Goal: Find contact information: Find contact information

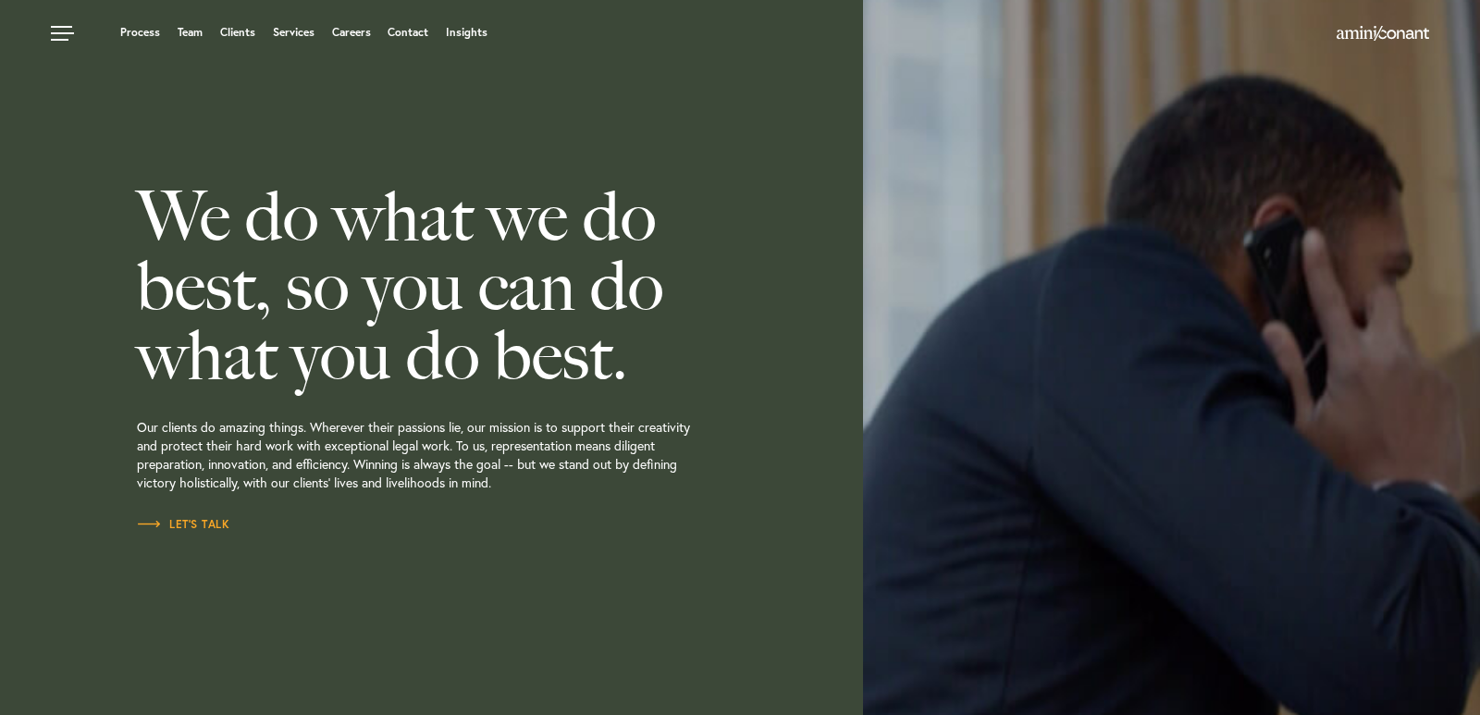
click at [413, 37] on link "Contact" at bounding box center [408, 32] width 41 height 11
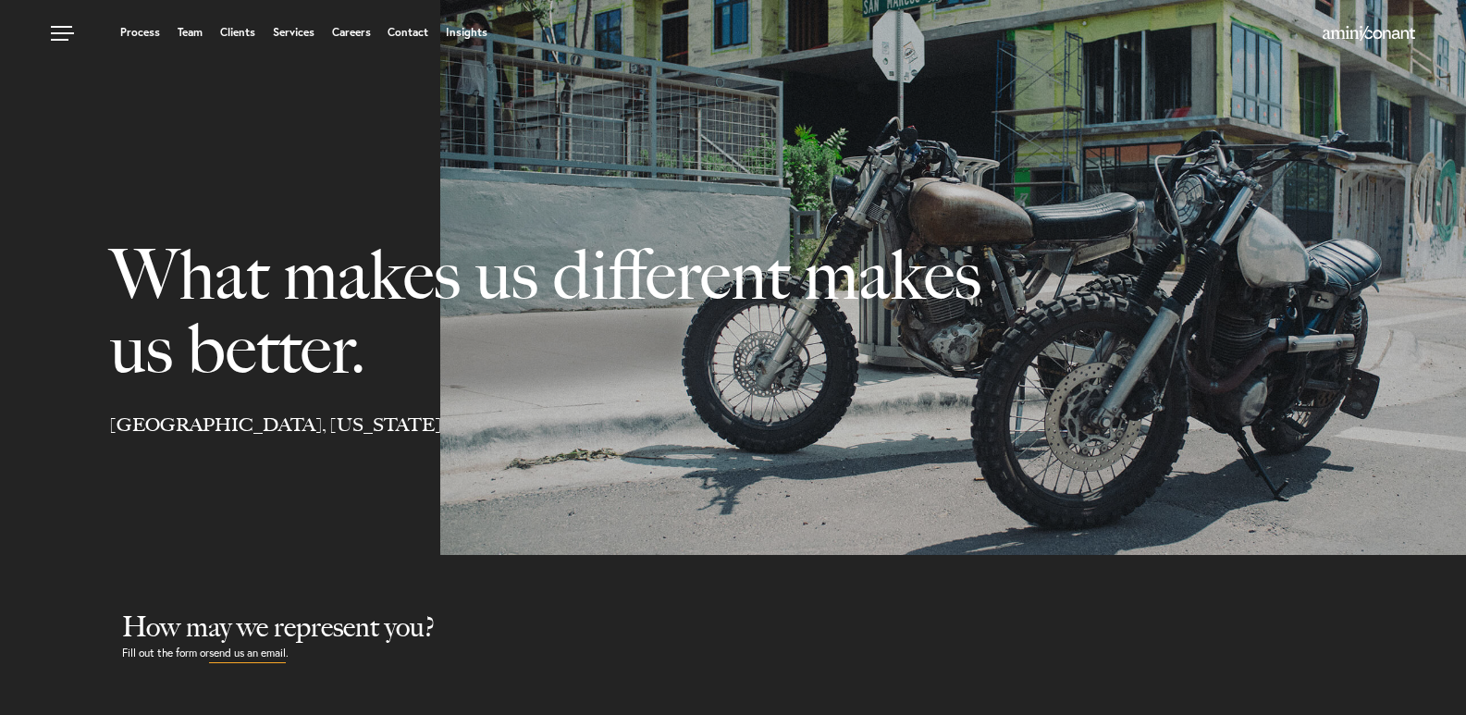
select select "Austin"
select select "Business and Civil Litigation"
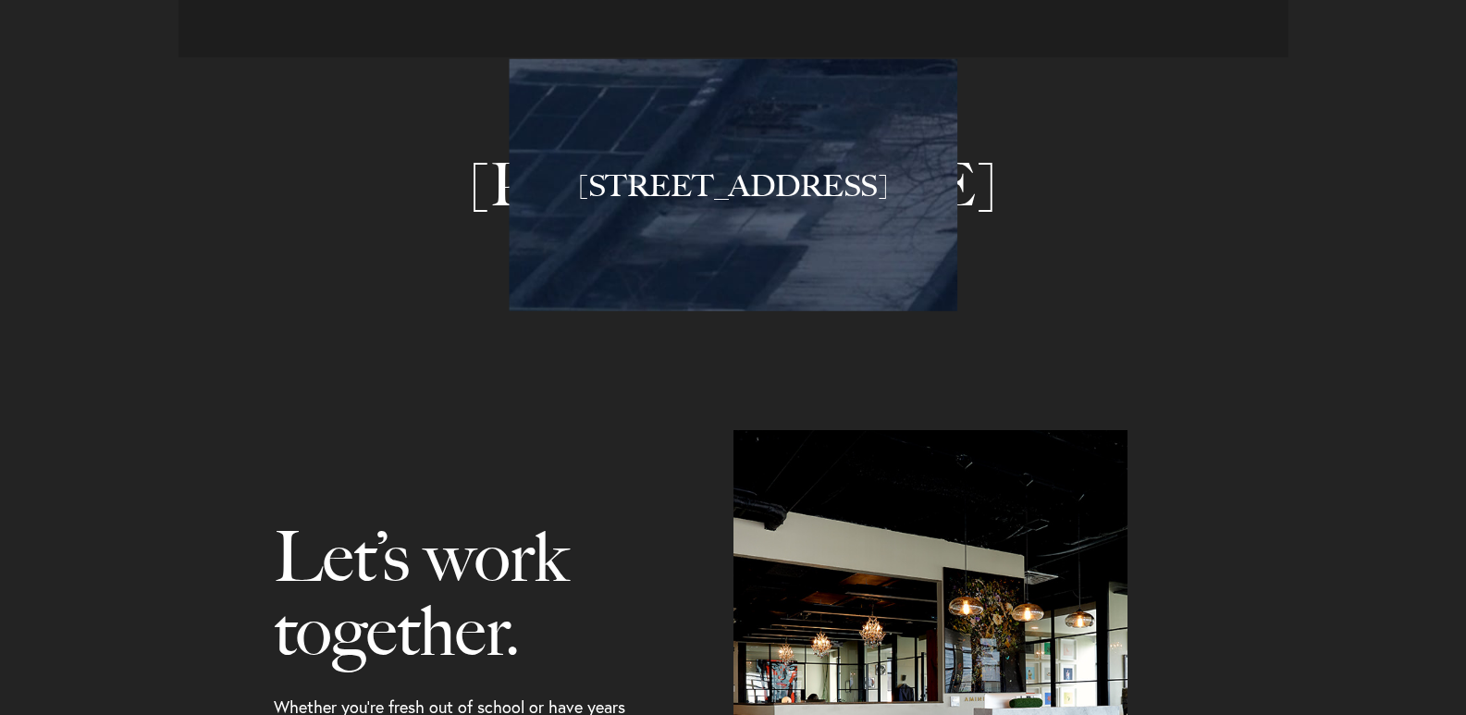
scroll to position [1850, 0]
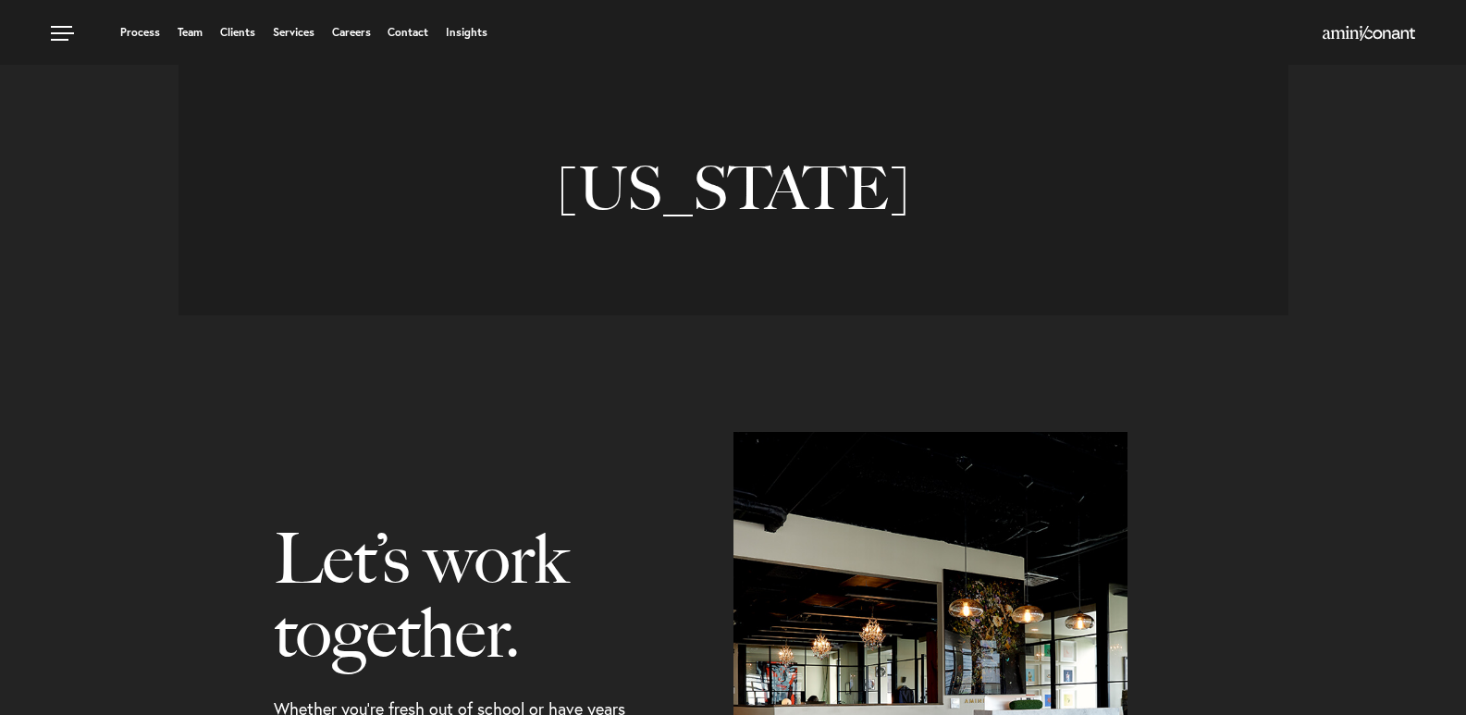
click at [717, 274] on link "[US_STATE]" at bounding box center [734, 188] width 1110 height 254
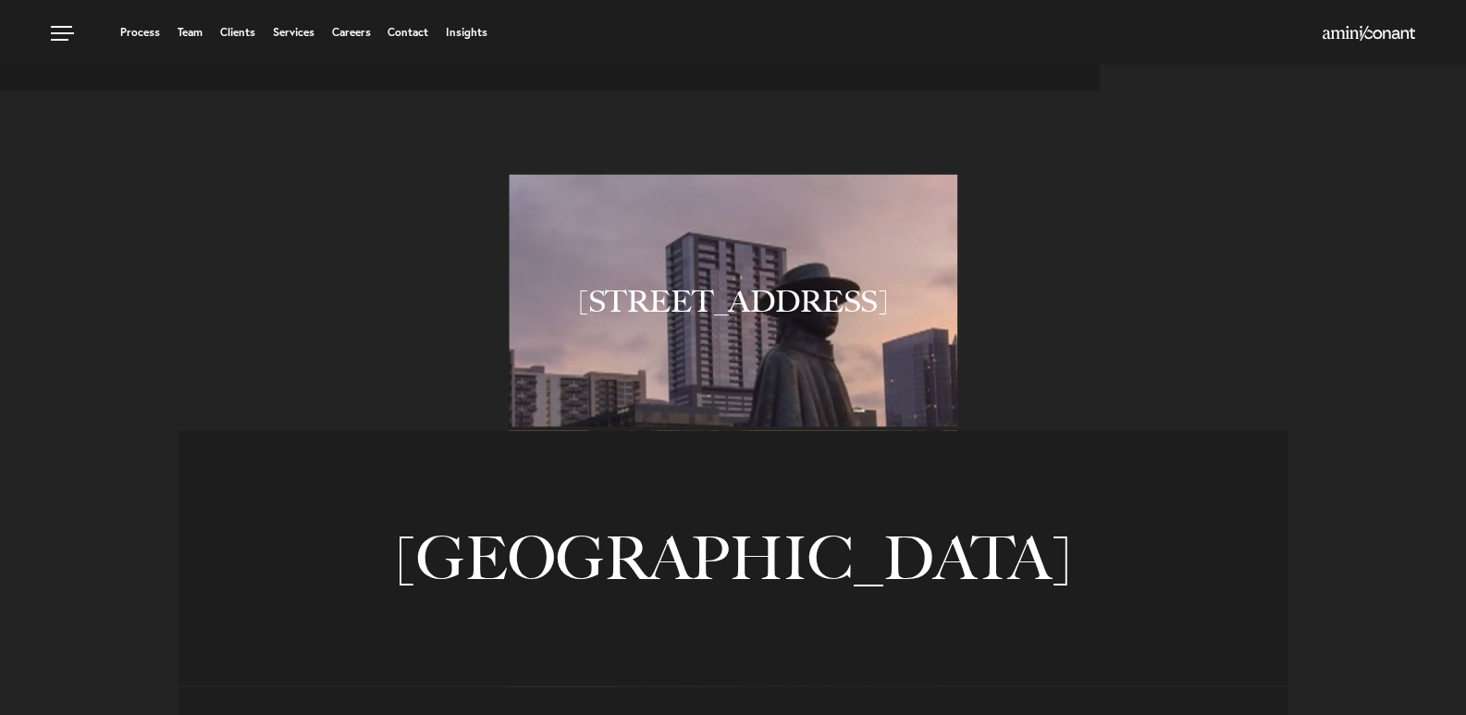
scroll to position [1203, 0]
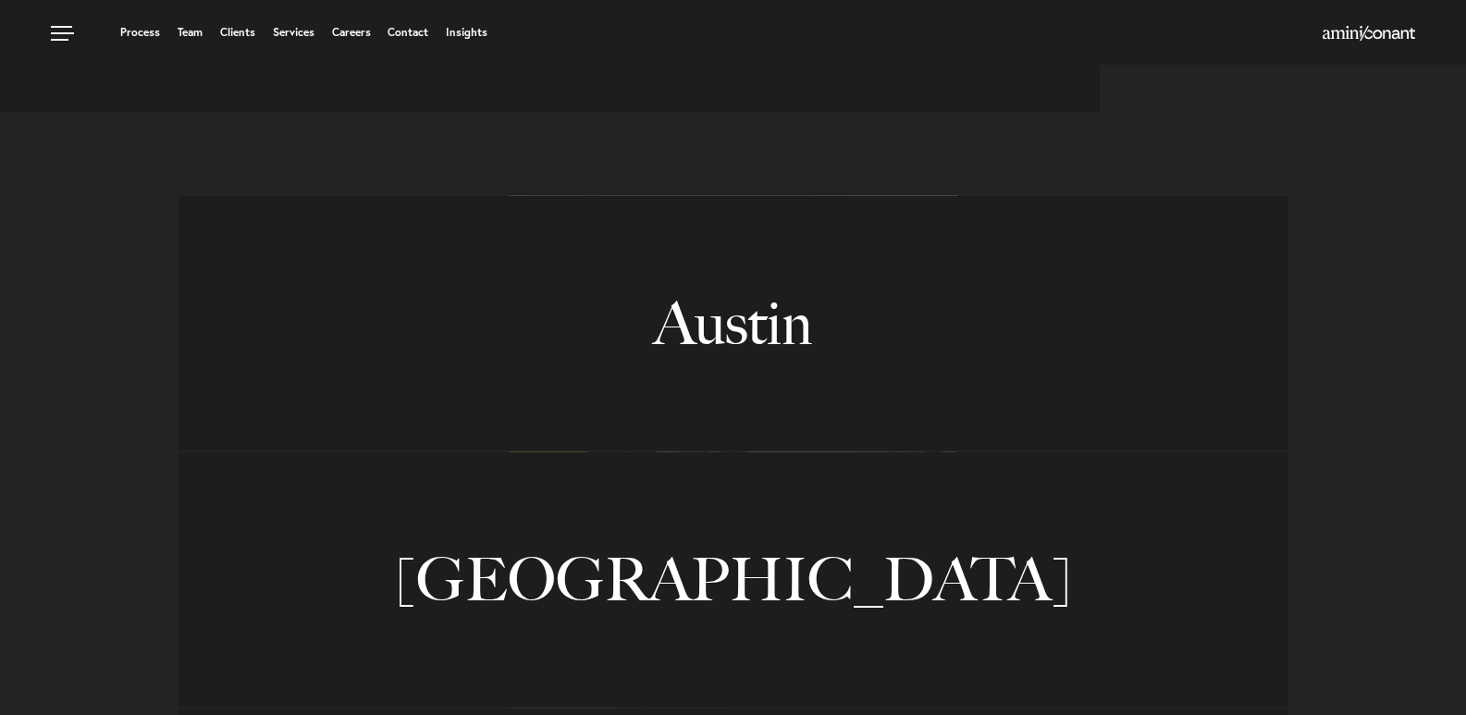
click at [731, 392] on link "Austin" at bounding box center [734, 323] width 1110 height 254
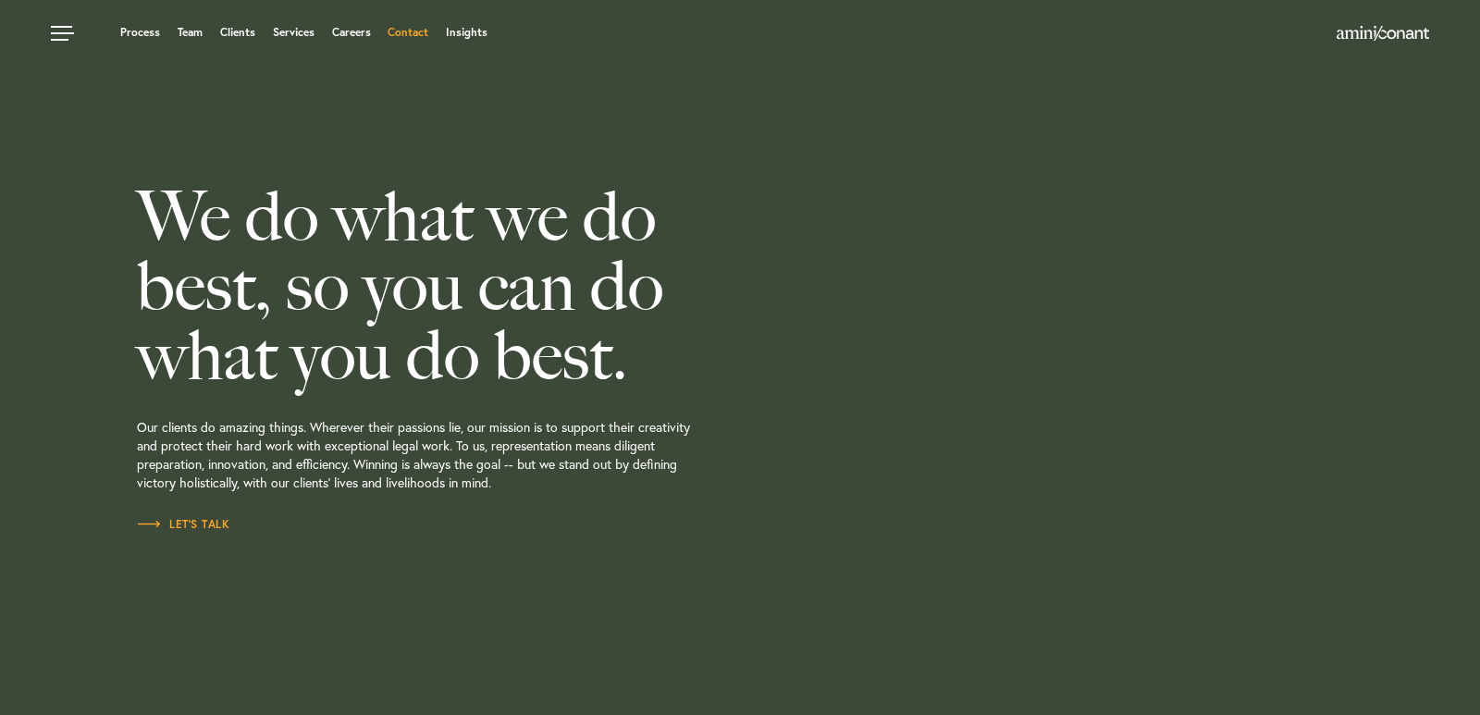
click at [401, 30] on link "Contact" at bounding box center [408, 32] width 41 height 11
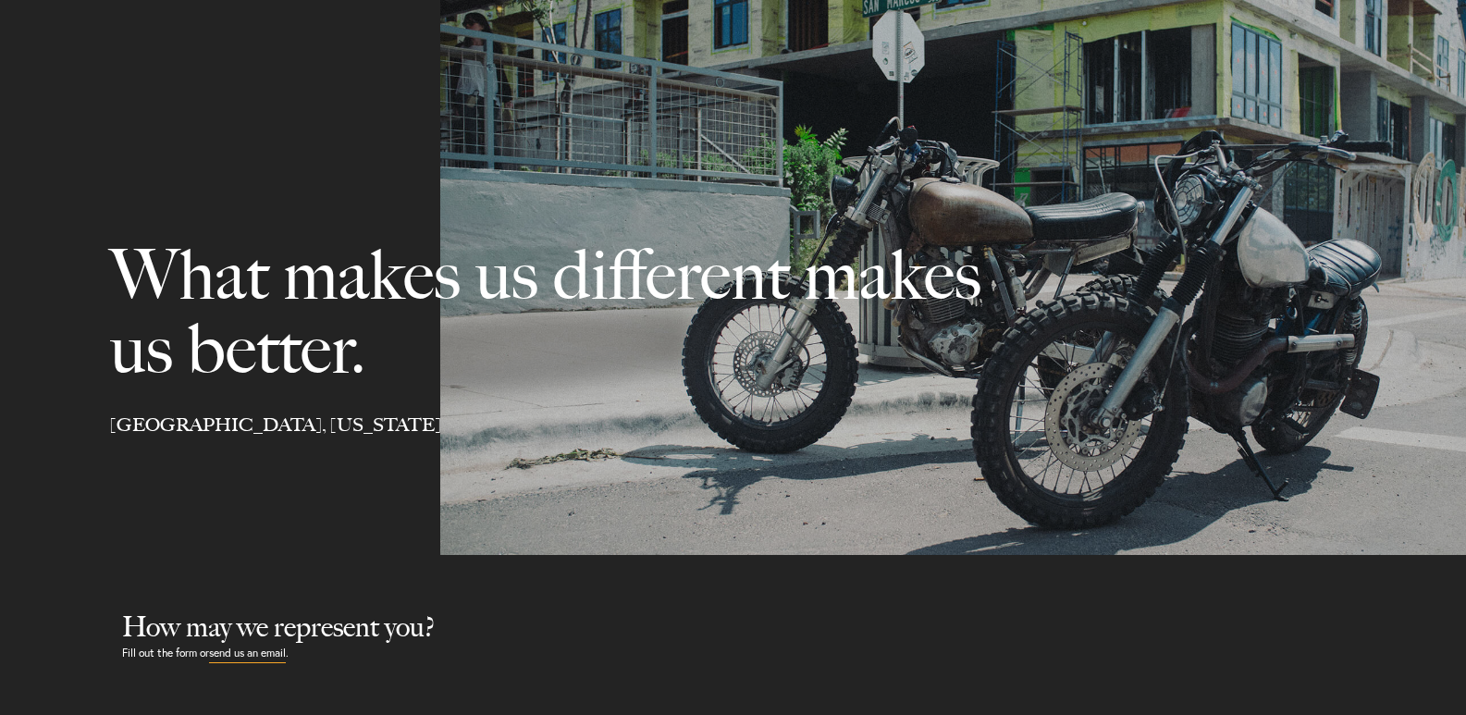
select select "Austin"
select select "Business and Civil Litigation"
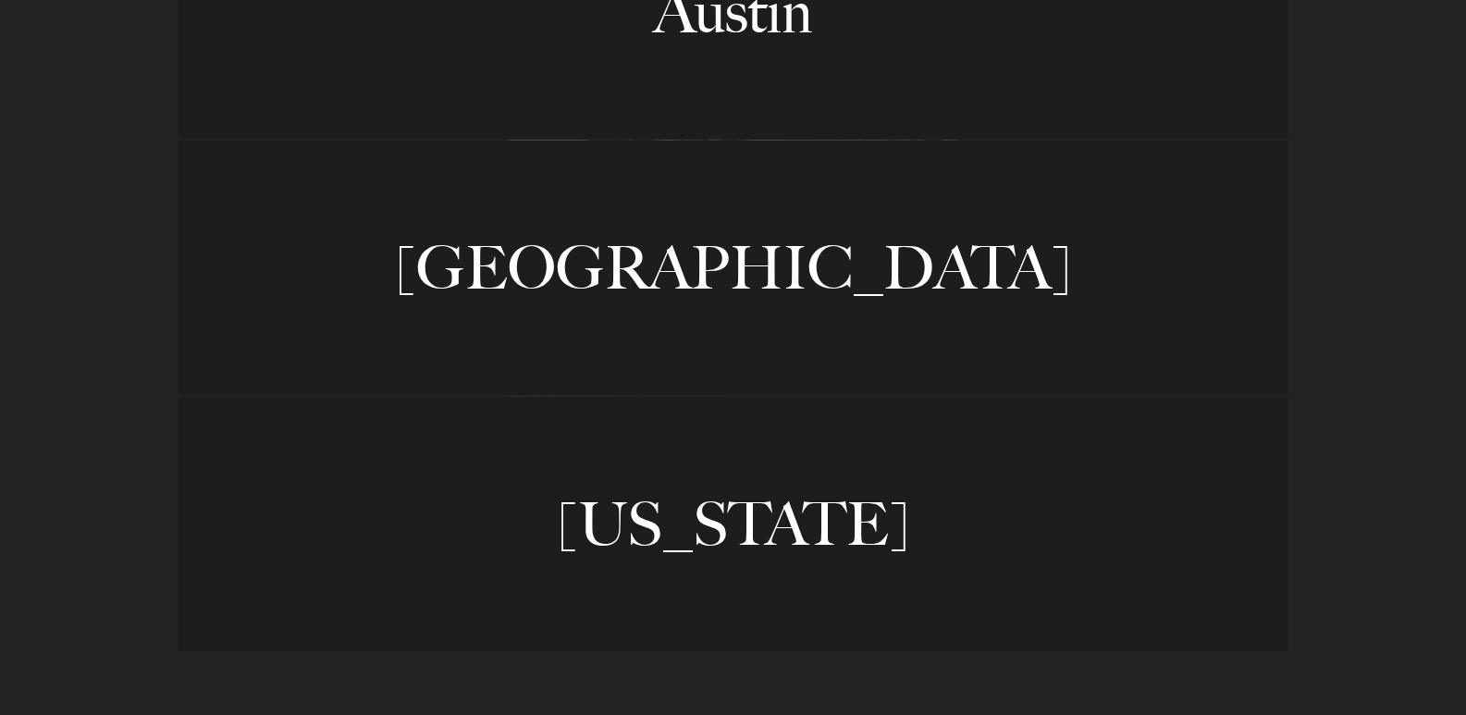
scroll to position [2531, 0]
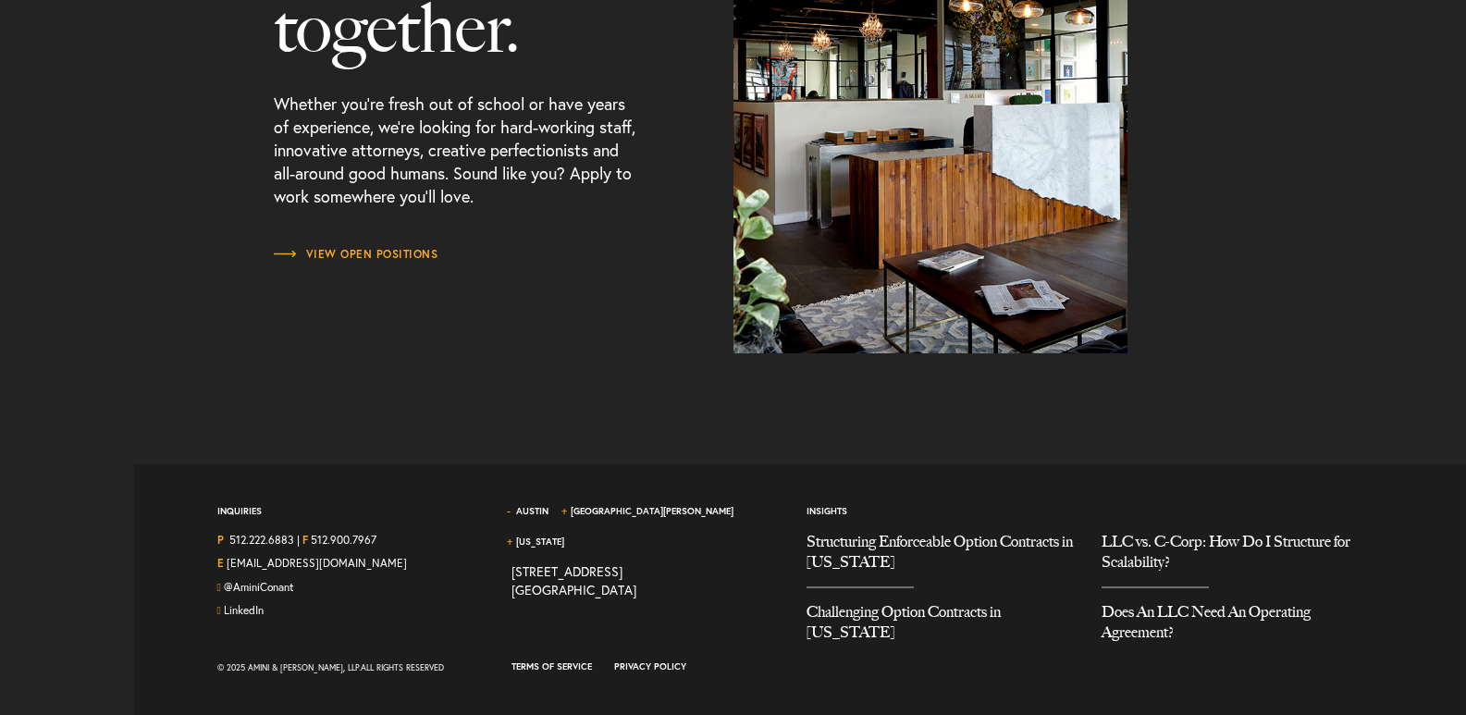
drag, startPoint x: 1479, startPoint y: 228, endPoint x: 1479, endPoint y: 751, distance: 522.6
